Goal: Task Accomplishment & Management: Manage account settings

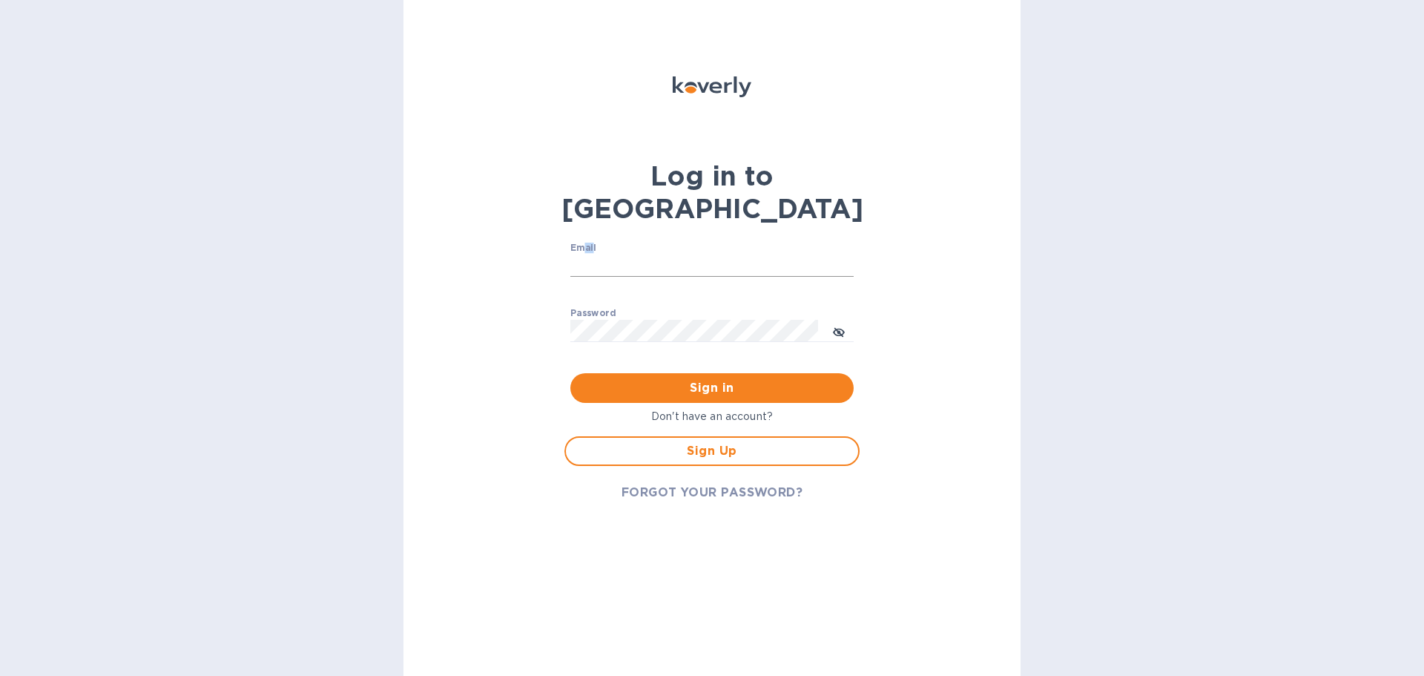
drag, startPoint x: 593, startPoint y: 224, endPoint x: 595, endPoint y: 240, distance: 15.7
click at [594, 243] on div "Email ​" at bounding box center [711, 269] width 283 height 53
click at [595, 254] on input "Email" at bounding box center [711, 265] width 283 height 22
type input "[EMAIL_ADDRESS][DOMAIN_NAME]"
click at [831, 316] on button "toggle password visibility" at bounding box center [839, 331] width 30 height 30
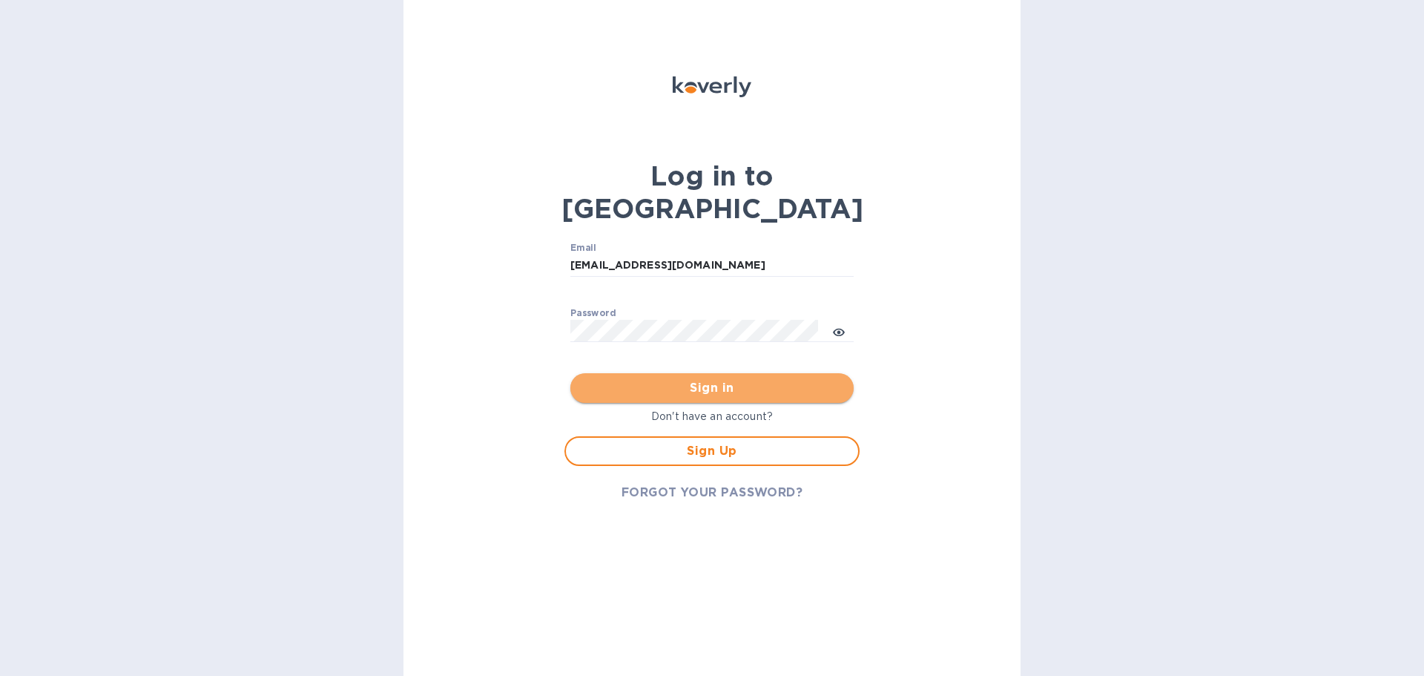
click at [787, 379] on span "Sign in" at bounding box center [712, 388] width 260 height 18
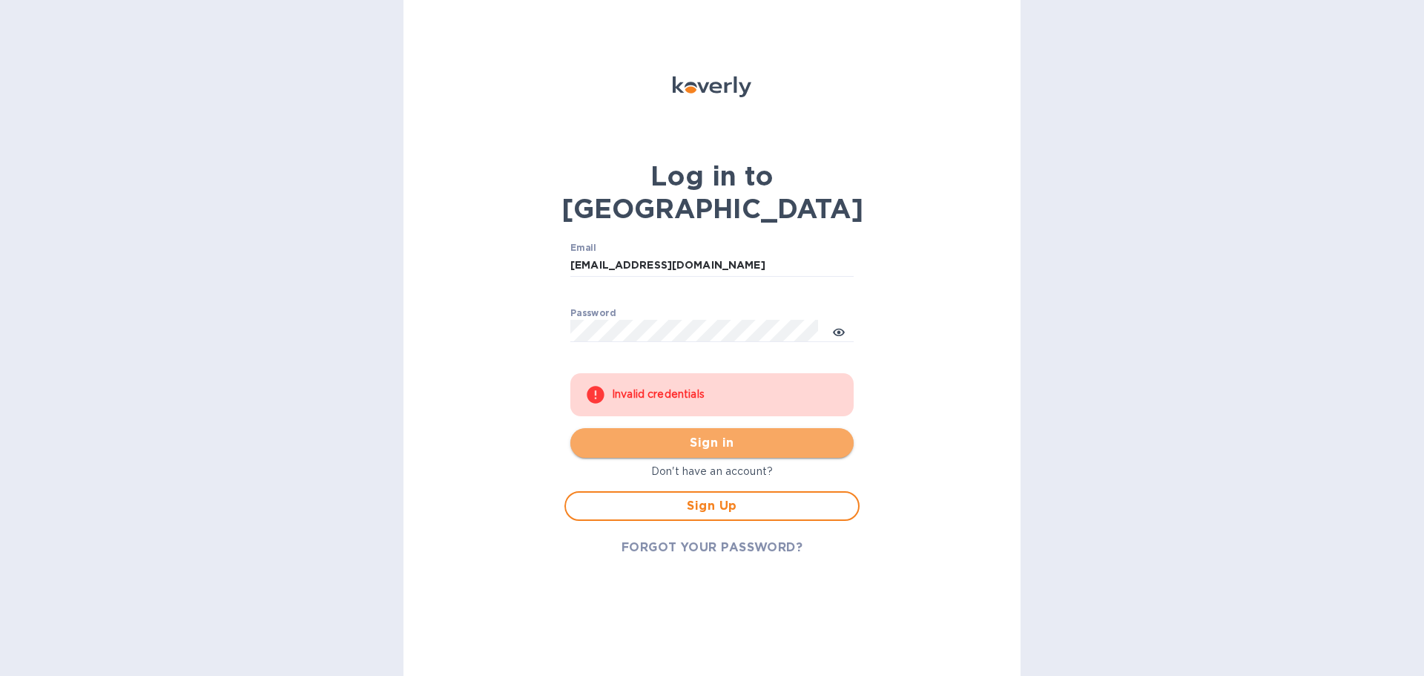
click at [670, 434] on span "Sign in" at bounding box center [712, 443] width 260 height 18
click at [800, 254] on input "[EMAIL_ADDRESS][DOMAIN_NAME]" at bounding box center [711, 265] width 283 height 22
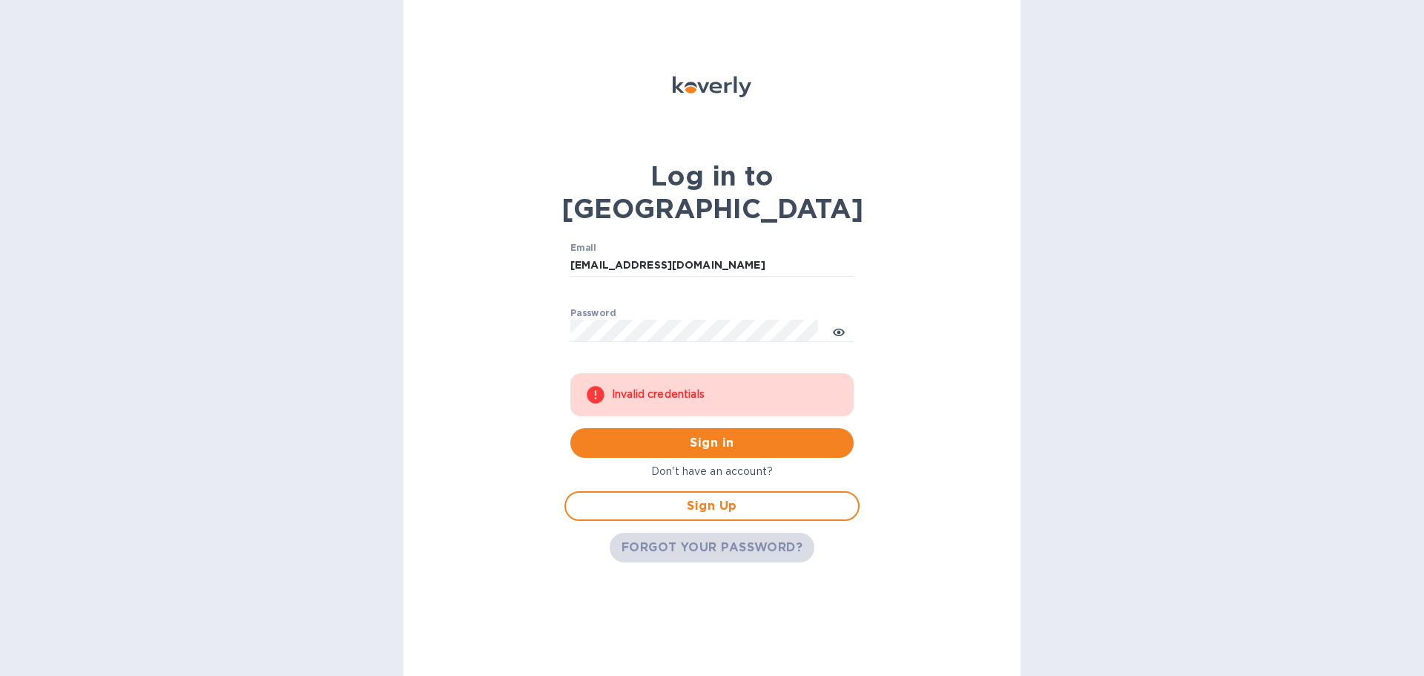
click at [715, 539] on span "FORGOT YOUR PASSWORD?" at bounding box center [713, 548] width 182 height 18
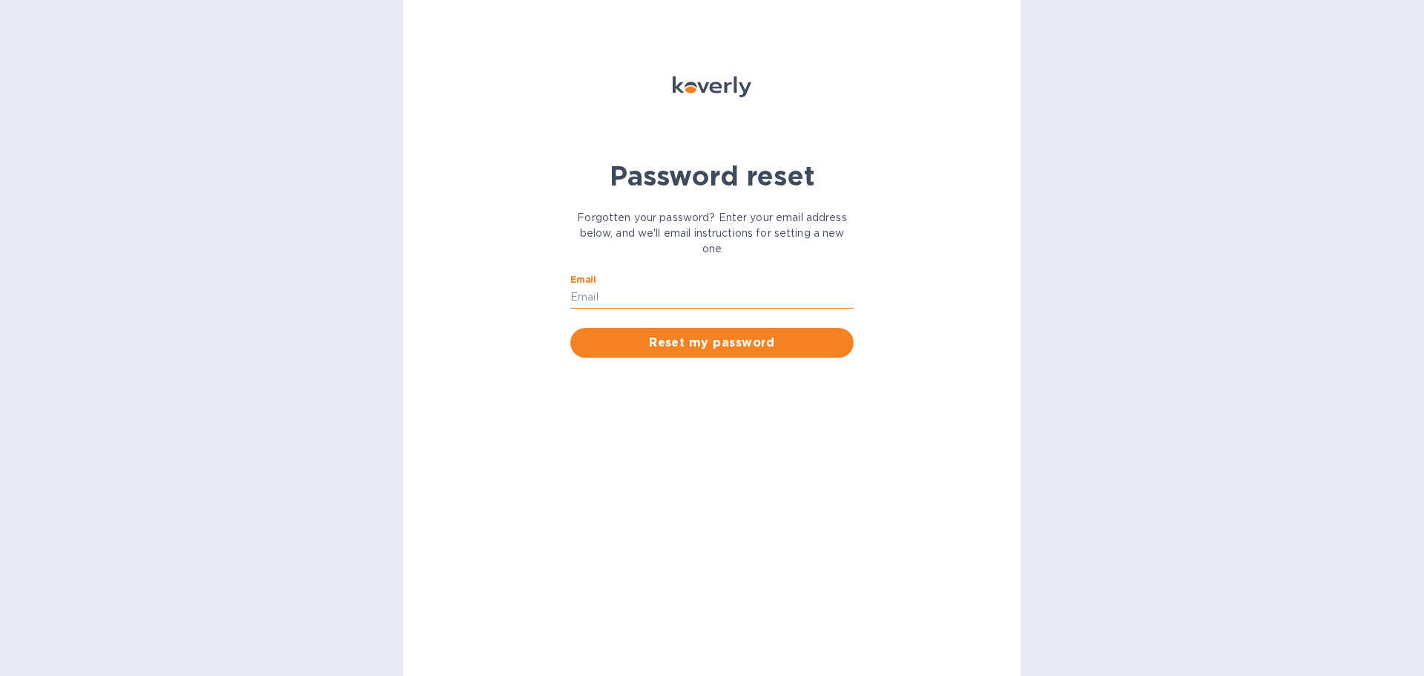
click at [724, 306] on input "Email" at bounding box center [711, 297] width 283 height 22
type input "[EMAIL_ADDRESS][DOMAIN_NAME]"
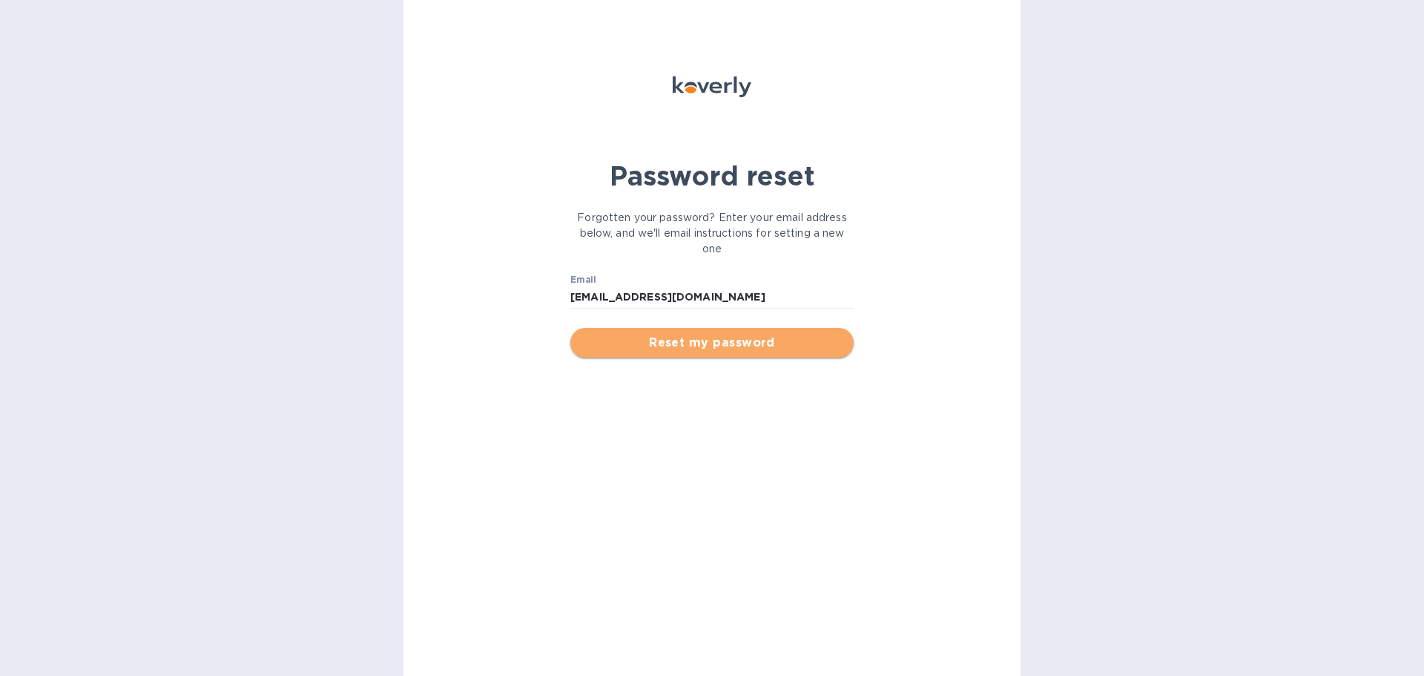
click at [729, 343] on span "Reset my password" at bounding box center [712, 343] width 260 height 18
